Goal: Communication & Community: Share content

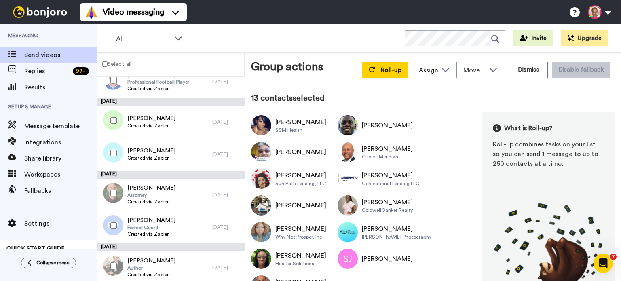
scroll to position [790, 0]
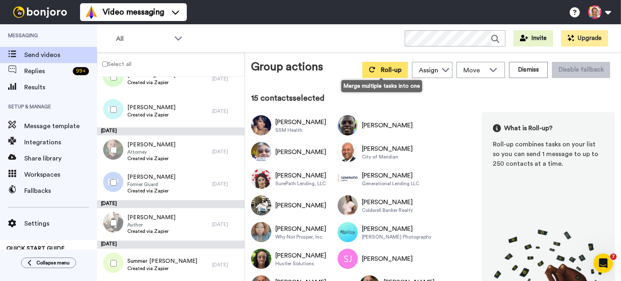
click at [377, 72] on button "Roll-up" at bounding box center [385, 70] width 46 height 16
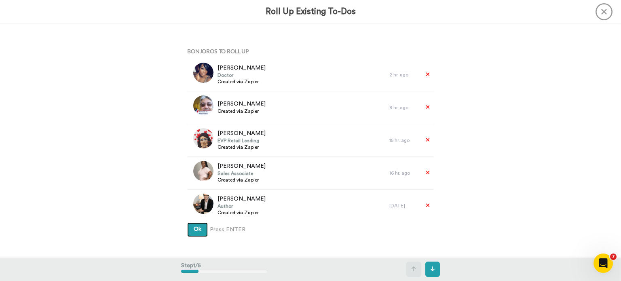
click at [198, 229] on span "Ok" at bounding box center [198, 229] width 8 height 6
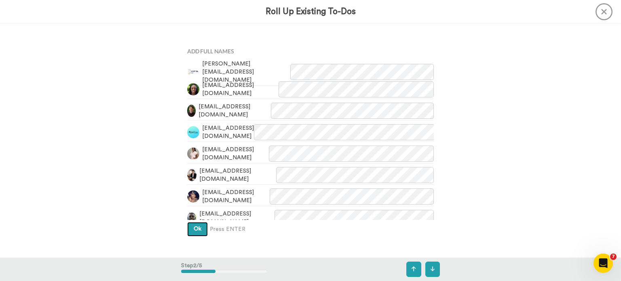
click at [196, 226] on span "Ok" at bounding box center [198, 229] width 8 height 6
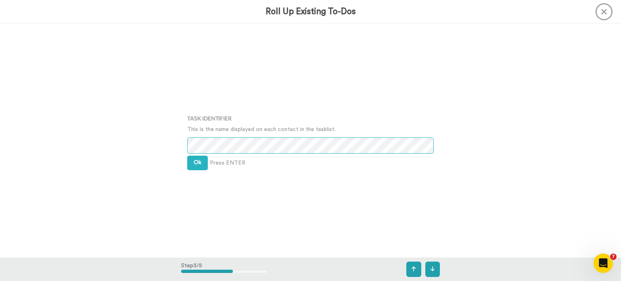
scroll to position [468, 0]
click at [194, 165] on button "Ok" at bounding box center [197, 162] width 21 height 15
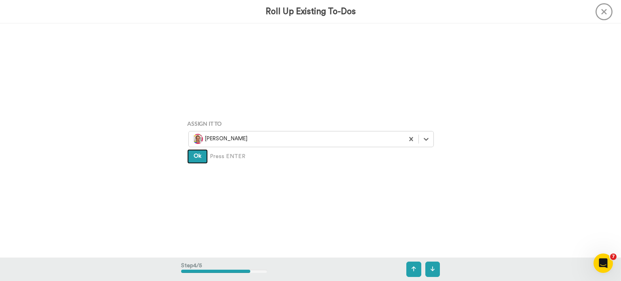
click at [196, 162] on button "Ok" at bounding box center [197, 156] width 21 height 15
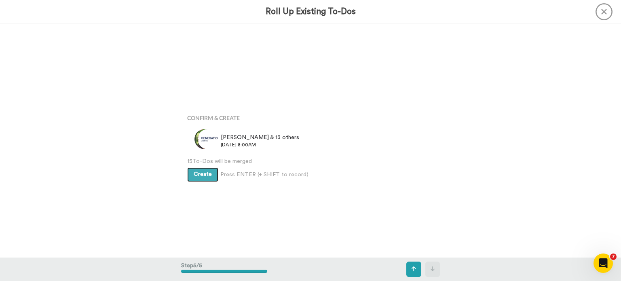
scroll to position [935, 0]
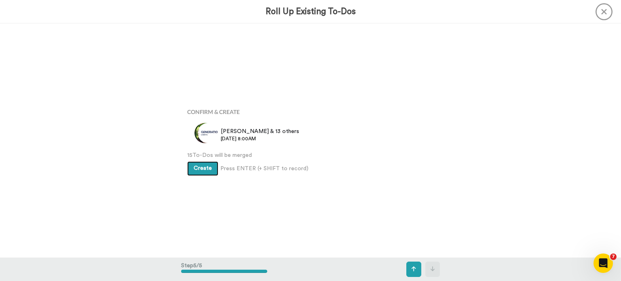
click at [199, 173] on button "Create" at bounding box center [202, 168] width 31 height 15
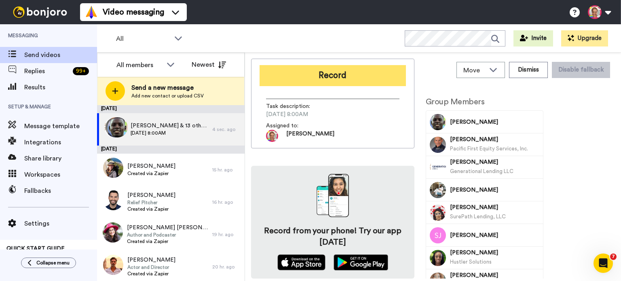
click at [307, 81] on button "Record" at bounding box center [332, 75] width 146 height 21
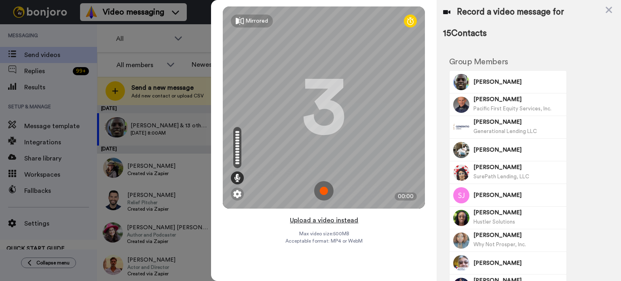
click at [325, 221] on button "Upload a video instead" at bounding box center [323, 220] width 73 height 11
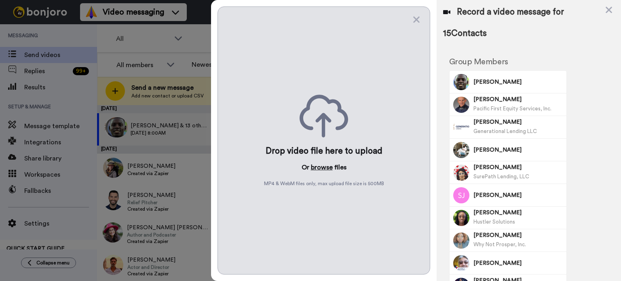
click at [321, 168] on button "browse" at bounding box center [322, 167] width 22 height 10
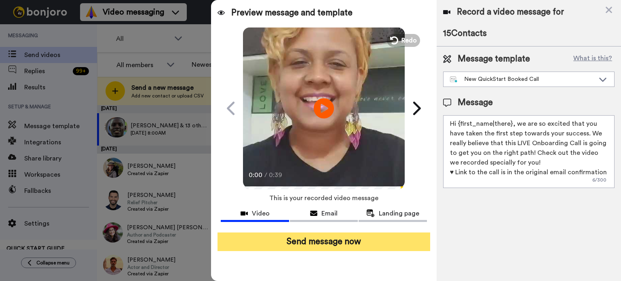
click at [356, 241] on button "Send message now" at bounding box center [323, 241] width 213 height 19
